Goal: Task Accomplishment & Management: Manage account settings

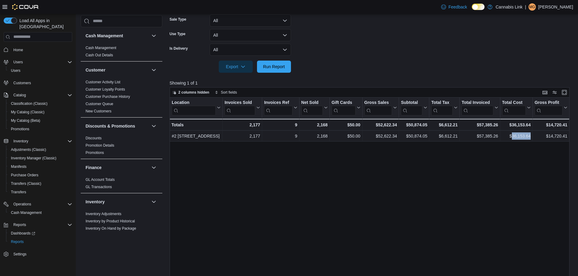
scroll to position [326, 0]
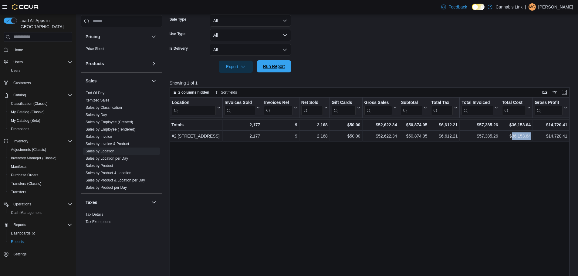
click at [271, 66] on span "Run Report" at bounding box center [274, 66] width 22 height 6
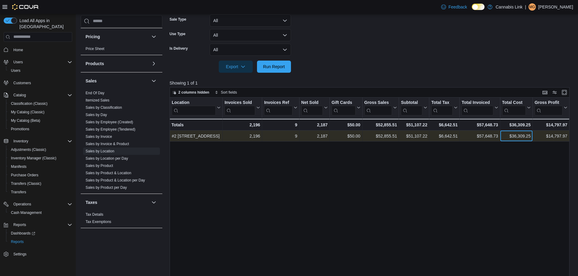
click at [519, 137] on div "$36,309.25" at bounding box center [515, 135] width 28 height 7
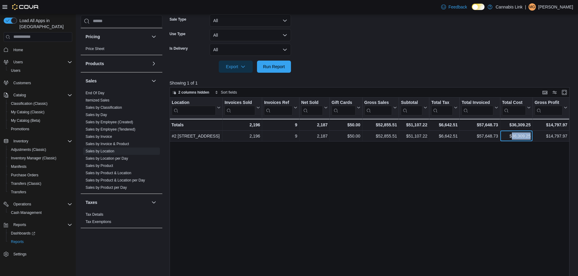
copy div "36,309.25"
click at [34, 209] on span "Cash Management" at bounding box center [26, 212] width 31 height 7
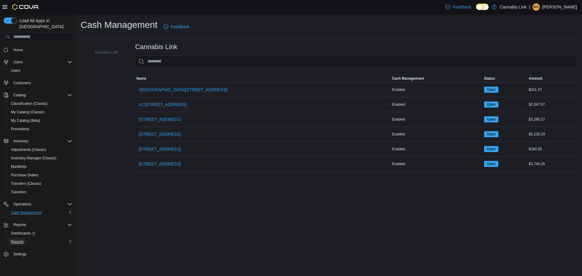
click at [14, 240] on span "Reports" at bounding box center [17, 242] width 13 height 5
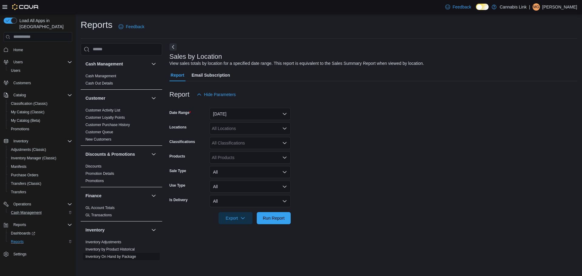
click at [112, 255] on link "Inventory On Hand by Package" at bounding box center [110, 257] width 51 height 4
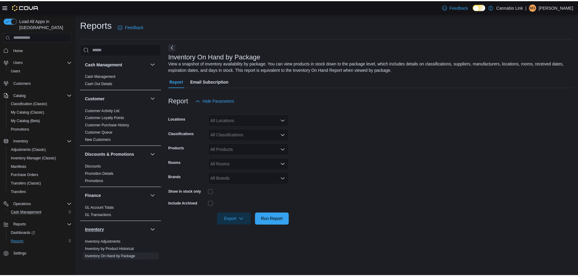
scroll to position [30, 0]
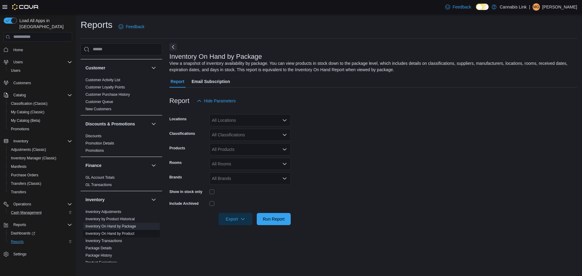
click at [127, 232] on link "Inventory On Hand by Product" at bounding box center [109, 234] width 49 height 4
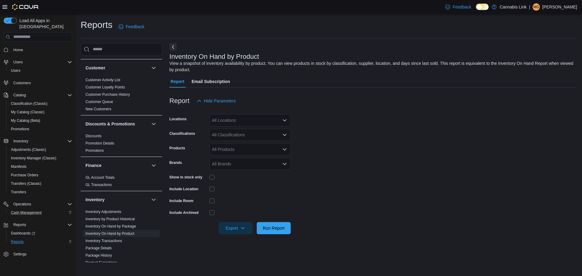
click at [239, 119] on div "All Locations" at bounding box center [249, 120] width 81 height 12
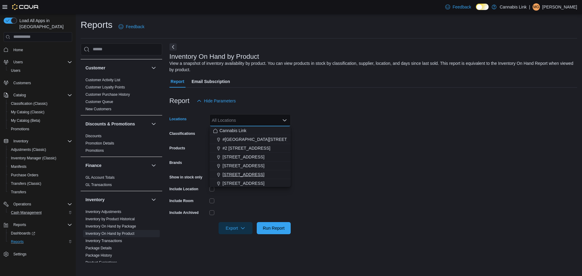
click at [242, 177] on span "[STREET_ADDRESS]" at bounding box center [244, 175] width 42 height 6
click at [219, 208] on div at bounding box center [249, 212] width 81 height 9
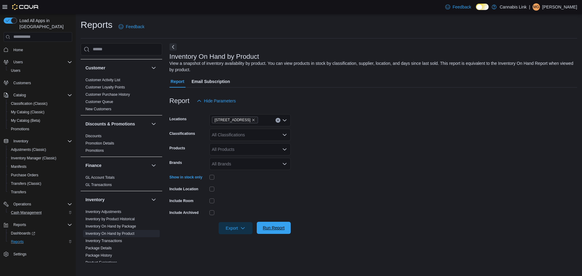
click at [282, 231] on span "Run Report" at bounding box center [274, 228] width 22 height 6
click at [225, 226] on span "Export" at bounding box center [233, 228] width 27 height 12
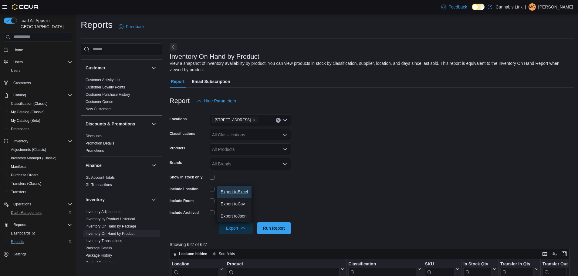
click at [232, 189] on span "Export to Excel" at bounding box center [233, 191] width 27 height 5
click at [23, 211] on button "Cash Management" at bounding box center [40, 213] width 69 height 8
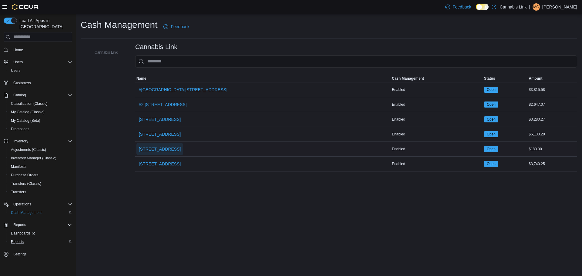
click at [168, 149] on span "[STREET_ADDRESS]" at bounding box center [160, 149] width 42 height 6
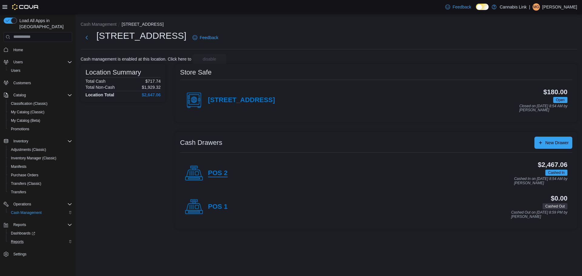
click at [214, 177] on h4 "POS 2" at bounding box center [218, 173] width 20 height 8
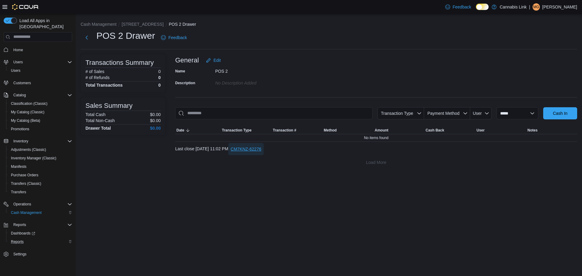
click at [261, 151] on span "CM7KNZ-62276" at bounding box center [246, 149] width 31 height 6
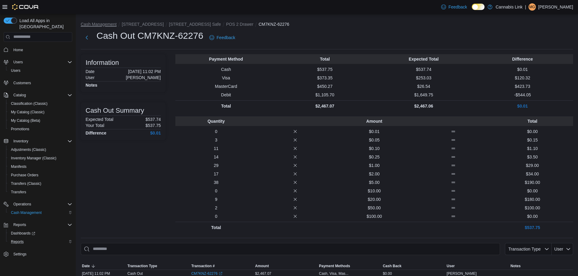
click at [100, 26] on button "Cash Management" at bounding box center [99, 24] width 36 height 5
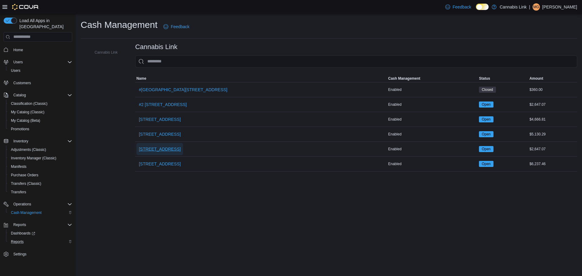
click at [163, 143] on span "[STREET_ADDRESS]" at bounding box center [160, 149] width 42 height 12
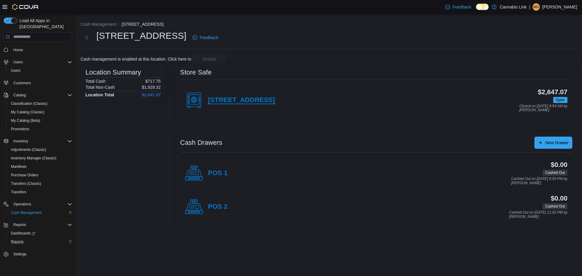
click at [226, 102] on h4 "[STREET_ADDRESS]" at bounding box center [241, 100] width 67 height 8
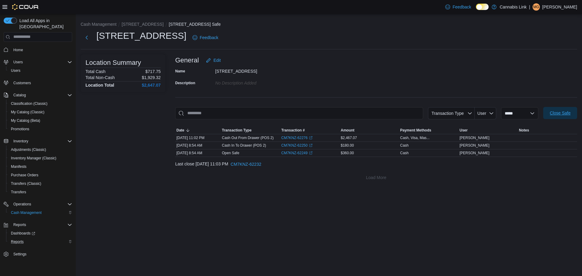
click at [572, 114] on span "Close Safe" at bounding box center [560, 113] width 27 height 12
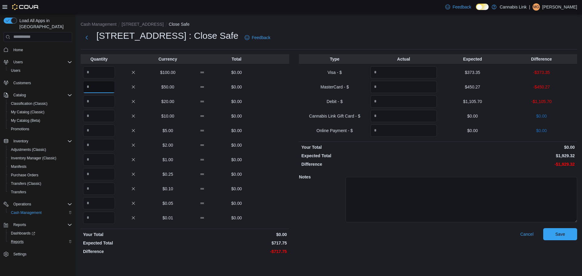
click at [99, 85] on input "Quantity" at bounding box center [99, 87] width 32 height 12
type input "*"
type input "**"
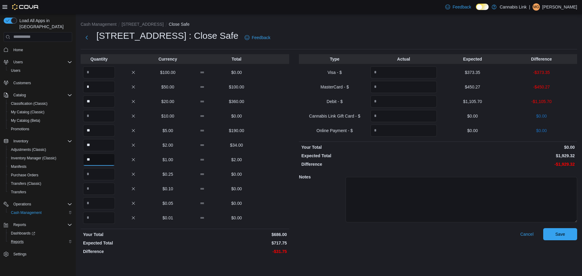
type input "**"
type input "*"
click at [413, 75] on input "Quantity" at bounding box center [403, 72] width 66 height 12
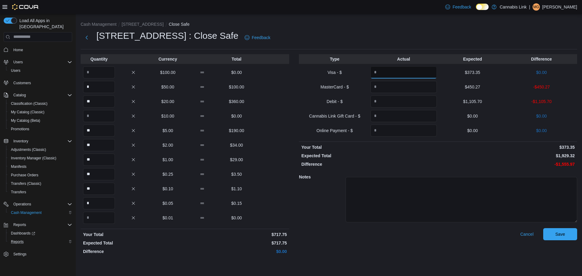
type input "******"
type input "*******"
click at [556, 226] on div at bounding box center [462, 199] width 232 height 56
click at [561, 230] on span "Save" at bounding box center [560, 234] width 27 height 12
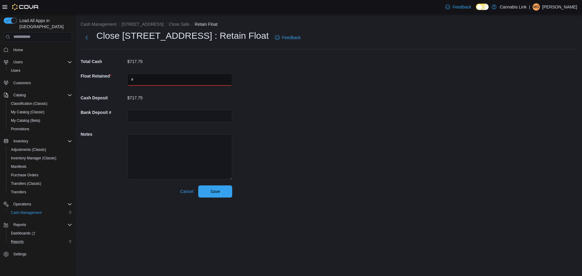
drag, startPoint x: 189, startPoint y: 76, endPoint x: 192, endPoint y: 75, distance: 3.3
click at [189, 76] on input "text" at bounding box center [179, 80] width 105 height 12
type input "***"
click at [206, 189] on span "Save" at bounding box center [215, 191] width 27 height 12
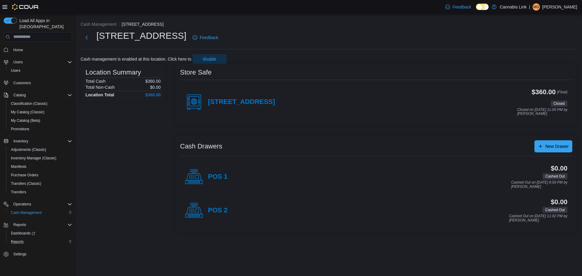
click at [106, 28] on ol "Cash Management 390 Springbank Drive" at bounding box center [329, 24] width 497 height 7
click at [106, 26] on button "Cash Management" at bounding box center [99, 24] width 36 height 5
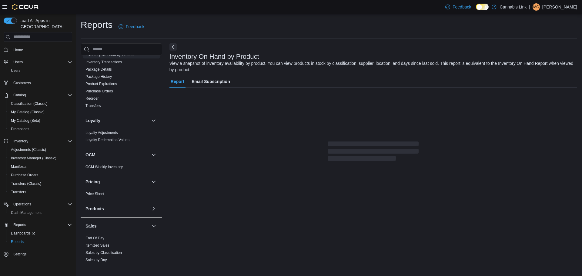
scroll to position [212, 0]
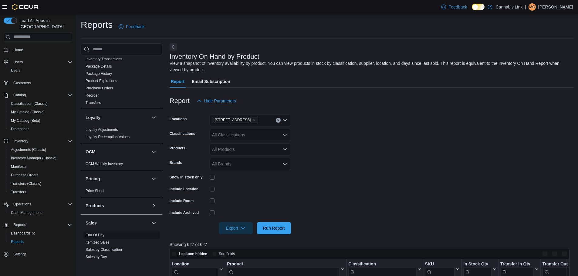
click at [99, 232] on span "End Of Day" at bounding box center [121, 235] width 77 height 7
click at [98, 234] on link "End Of Day" at bounding box center [94, 235] width 19 height 4
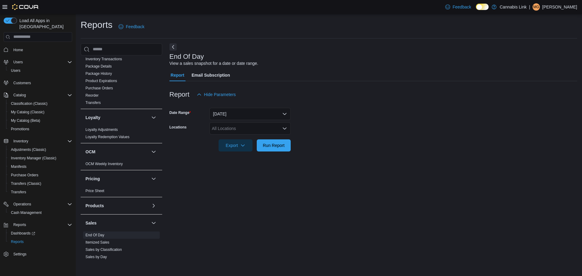
click at [239, 132] on div "All Locations" at bounding box center [249, 128] width 81 height 12
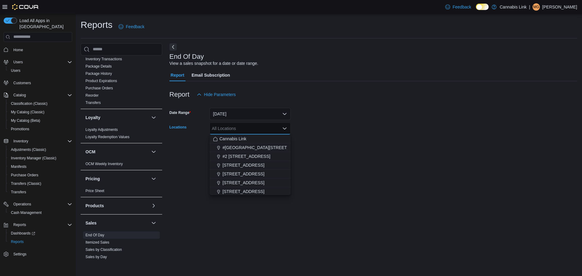
drag, startPoint x: 240, startPoint y: 183, endPoint x: 125, endPoint y: 8, distance: 209.9
click at [240, 183] on span "[STREET_ADDRESS]" at bounding box center [244, 183] width 42 height 6
click at [333, 109] on form "Date Range [DATE] Locations [STREET_ADDRESS] Combo box. Selected. [STREET_ADDRE…" at bounding box center [373, 126] width 408 height 51
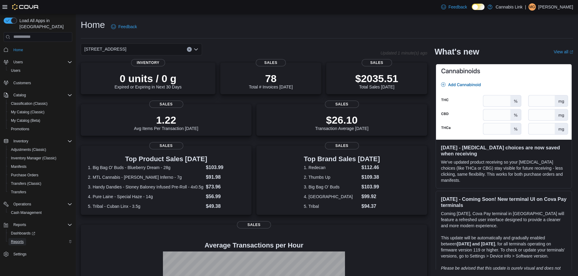
click at [21, 238] on span "Reports" at bounding box center [17, 241] width 13 height 7
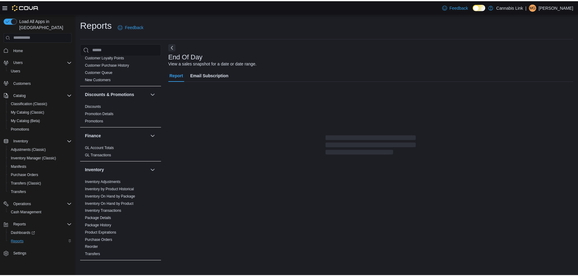
scroll to position [61, 0]
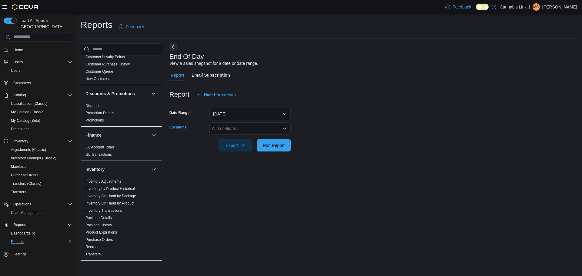
click at [258, 131] on div "All Locations" at bounding box center [249, 128] width 81 height 12
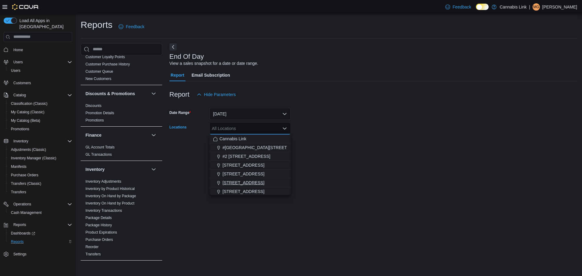
click at [243, 180] on span "[STREET_ADDRESS]" at bounding box center [244, 183] width 42 height 6
click at [220, 233] on div "End Of Day View a sales snapshot for a date or date range. Report Email Subscri…" at bounding box center [373, 152] width 408 height 219
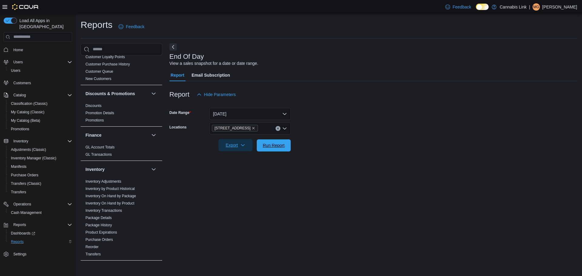
click at [260, 143] on span "Run Report" at bounding box center [273, 145] width 27 height 12
click at [244, 151] on span "Export" at bounding box center [233, 145] width 27 height 12
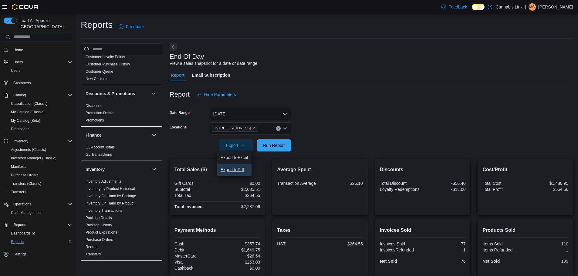
click at [243, 171] on span "Export to Pdf" at bounding box center [233, 169] width 27 height 5
